Goal: Information Seeking & Learning: Learn about a topic

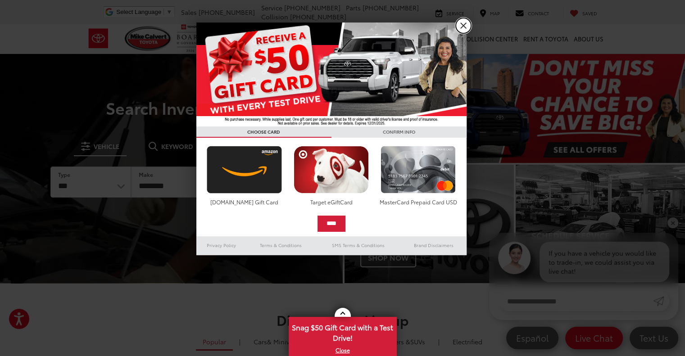
click at [460, 28] on link "X" at bounding box center [463, 25] width 15 height 15
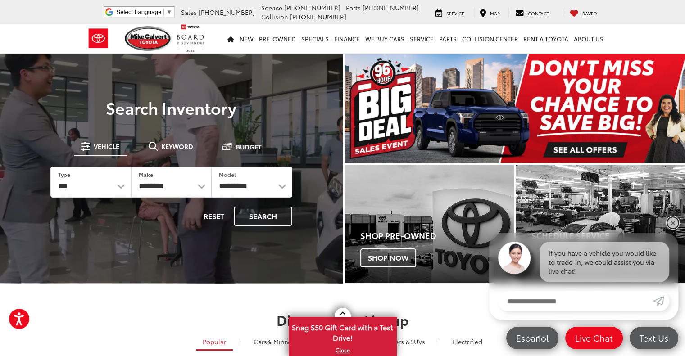
click at [670, 225] on link "✕" at bounding box center [672, 222] width 11 height 11
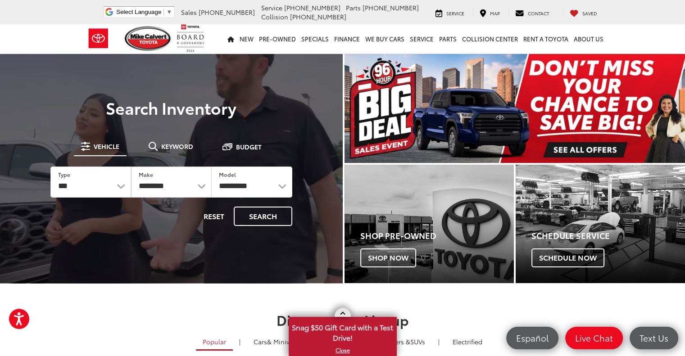
click at [339, 317] on link at bounding box center [343, 312] width 16 height 9
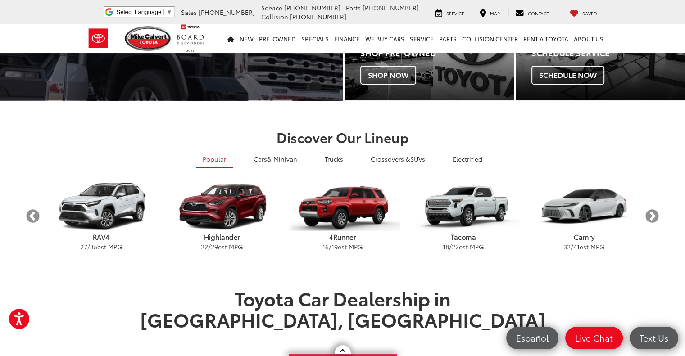
scroll to position [180, 0]
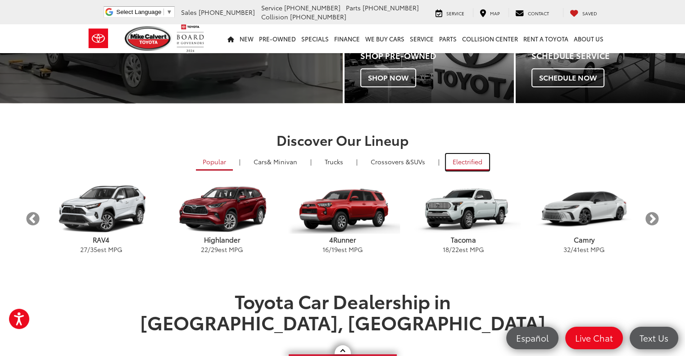
click at [456, 166] on link "Electrified" at bounding box center [467, 162] width 43 height 17
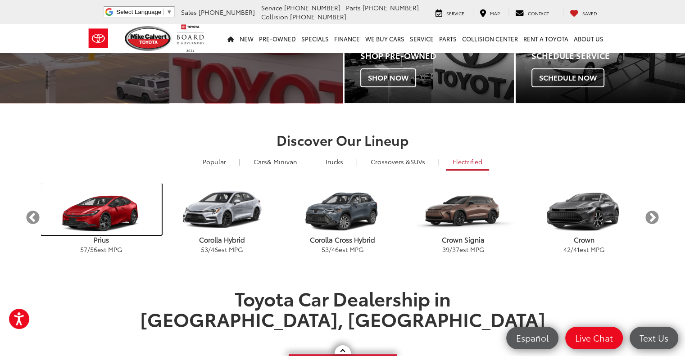
click at [129, 222] on img "carousel" at bounding box center [101, 209] width 121 height 51
